Goal: Task Accomplishment & Management: Manage account settings

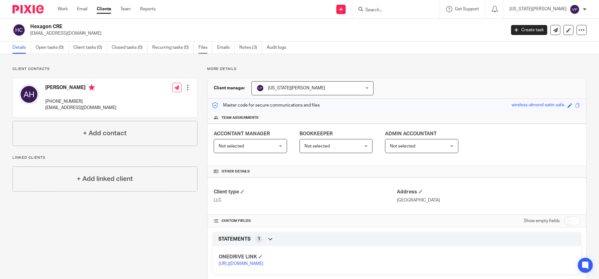
click at [205, 46] on link "Files" at bounding box center [206, 48] width 14 height 12
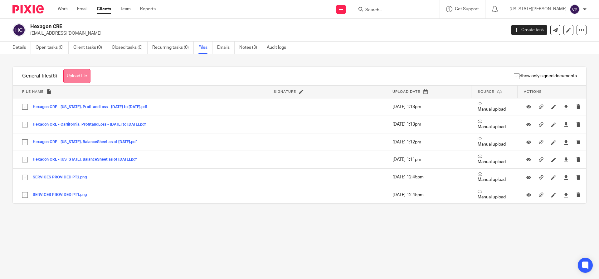
click at [88, 75] on button "Upload file" at bounding box center [76, 76] width 27 height 14
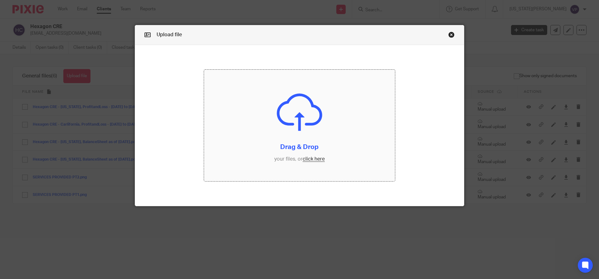
click at [307, 156] on input "file" at bounding box center [299, 126] width 191 height 112
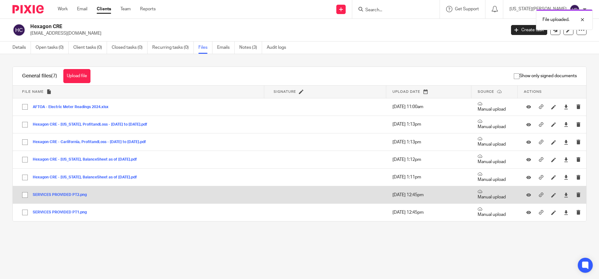
click at [102, 191] on td "SERVICES PROVIDED PT2.png SERVICES PROVIDED PT2 Save" at bounding box center [139, 194] width 252 height 17
click at [76, 195] on button "SERVICES PROVIDED PT2.png" at bounding box center [62, 195] width 59 height 4
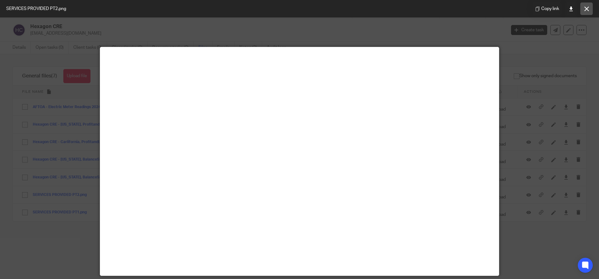
click at [583, 9] on button at bounding box center [587, 8] width 12 height 12
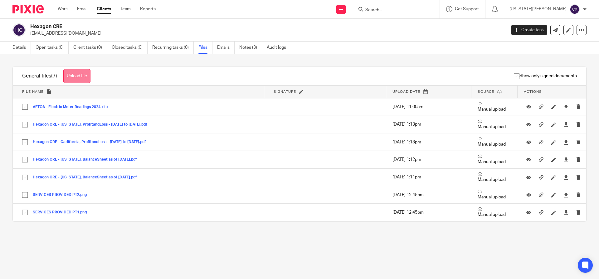
click at [78, 78] on button "Upload file" at bounding box center [76, 76] width 27 height 14
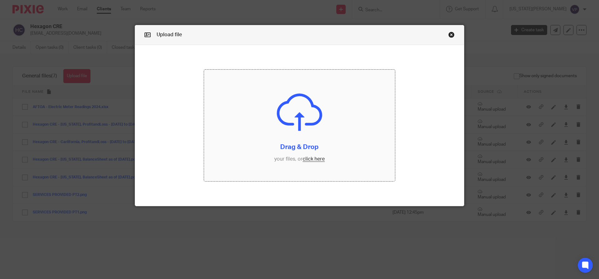
click at [313, 158] on input "file" at bounding box center [299, 126] width 191 height 112
click at [307, 160] on input "file" at bounding box center [299, 126] width 191 height 112
click at [318, 159] on input "file" at bounding box center [299, 126] width 191 height 112
click at [449, 35] on link "Close this dialog window" at bounding box center [452, 36] width 6 height 8
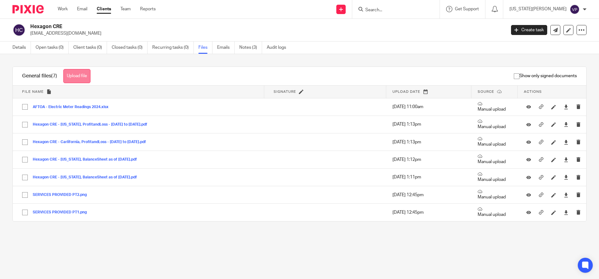
click at [84, 76] on button "Upload file" at bounding box center [76, 76] width 27 height 14
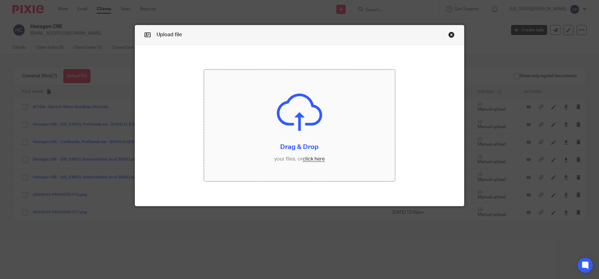
click at [307, 159] on input "file" at bounding box center [299, 126] width 191 height 112
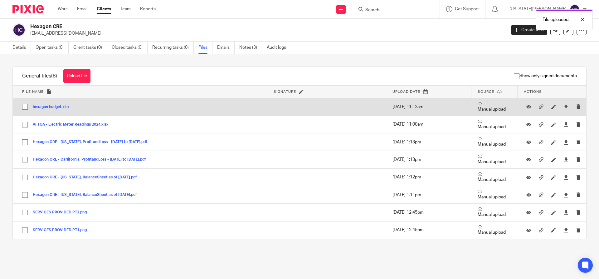
click at [60, 104] on div "hexagon budget.xlsx" at bounding box center [54, 107] width 42 height 6
click at [59, 107] on button "hexagon budget.xlsx" at bounding box center [54, 107] width 42 height 4
click at [59, 107] on div "General files (8) Upload file Download selected Delete selected Show only signe…" at bounding box center [295, 160] width 584 height 188
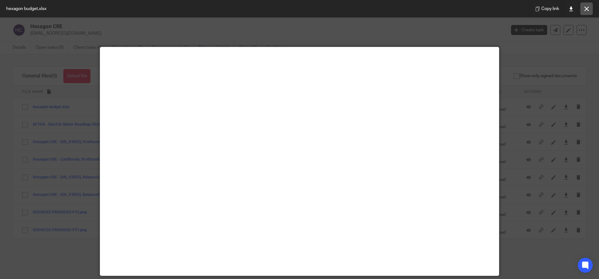
click at [586, 8] on icon at bounding box center [587, 9] width 5 height 5
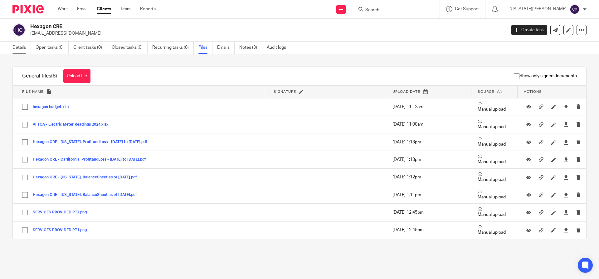
click at [13, 47] on link "Details" at bounding box center [21, 48] width 18 height 12
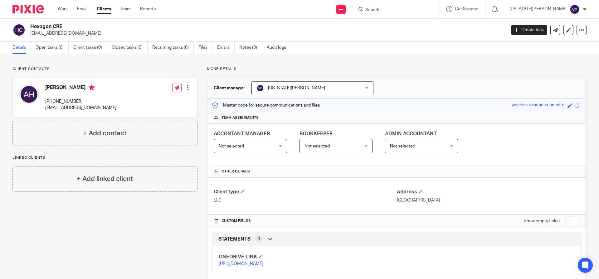
click at [256, 266] on link "https://ccfstaxes-my.sharepoint.com/:f:/g/personal/angie_ccfsbookkeeping_com/Ep…" at bounding box center [241, 263] width 45 height 4
click at [260, 267] on p "https://ccfstaxes-my.sharepoint.com/:f:/g/personal/angie_ccfsbookkeeping_com/Ep…" at bounding box center [308, 263] width 178 height 6
click at [244, 266] on link "https://ccfstaxes-my.sharepoint.com/:f:/g/personal/angie_ccfsbookkeeping_com/Ep…" at bounding box center [241, 263] width 45 height 4
click at [262, 266] on link "https://ccfstaxes-my.sharepoint.com/:f:/g/personal/angie_ccfsbookkeeping_com/Ep…" at bounding box center [241, 263] width 45 height 4
click at [199, 48] on link "Files" at bounding box center [206, 48] width 14 height 12
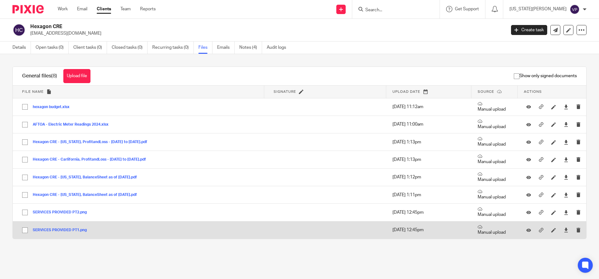
click at [75, 232] on button "SERVICES PROVIDED PT1.png" at bounding box center [62, 230] width 59 height 4
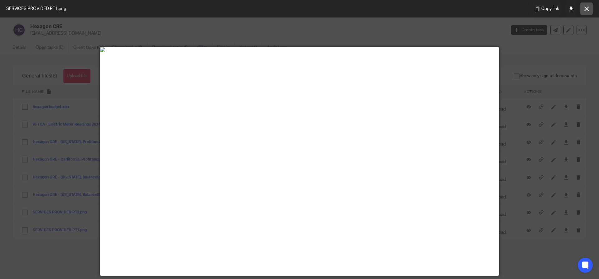
click at [587, 10] on icon at bounding box center [587, 9] width 5 height 5
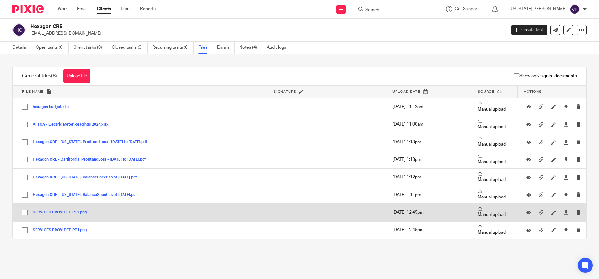
click at [79, 213] on button "SERVICES PROVIDED PT2.png" at bounding box center [62, 212] width 59 height 4
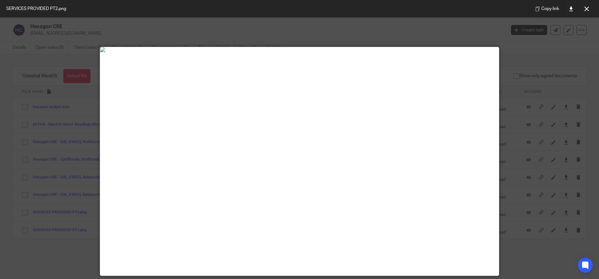
click at [287, 28] on div at bounding box center [299, 139] width 599 height 279
click at [531, 51] on div at bounding box center [299, 139] width 599 height 279
click at [586, 12] on button at bounding box center [587, 8] width 12 height 12
